Goal: Find specific page/section: Find specific page/section

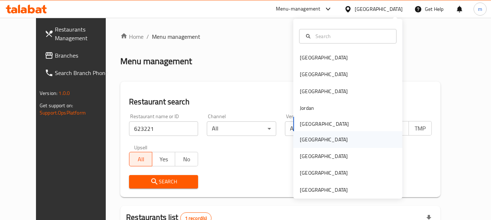
click at [310, 138] on div "[GEOGRAPHIC_DATA]" at bounding box center [324, 139] width 60 height 17
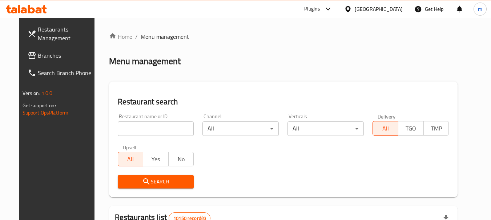
click at [38, 56] on span "Branches" at bounding box center [66, 55] width 57 height 9
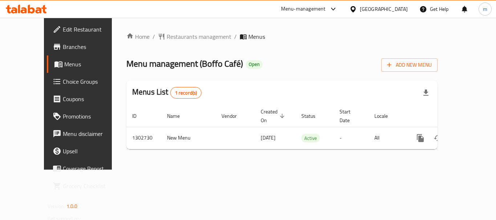
click at [289, 32] on div "Home / Restaurants management / Menus Menu management ( Boffo Café ) Open Add N…" at bounding box center [282, 94] width 340 height 152
click at [167, 38] on span "Restaurants management" at bounding box center [199, 36] width 65 height 9
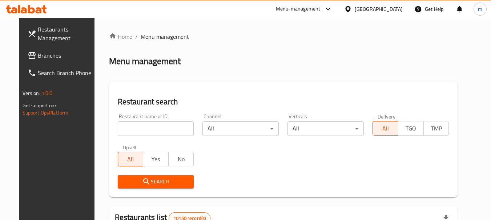
click at [137, 130] on input "search" at bounding box center [156, 129] width 76 height 15
paste input "702540"
type input "702540"
click at [155, 182] on span "Search" at bounding box center [155, 182] width 65 height 9
